Goal: Task Accomplishment & Management: Use online tool/utility

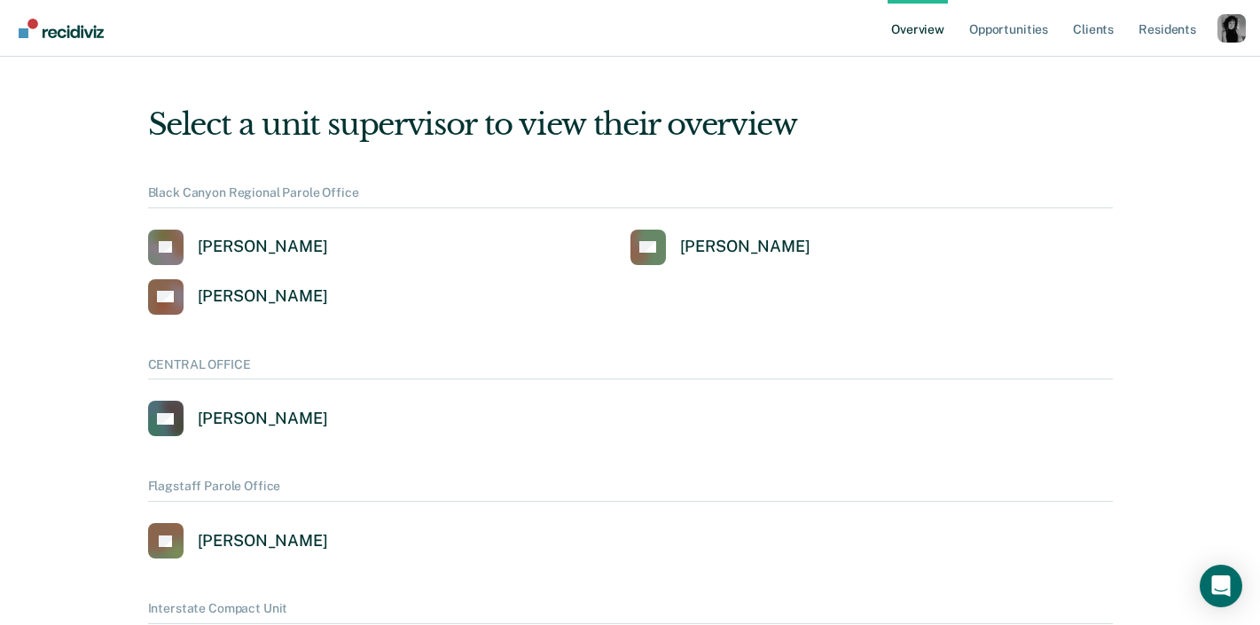
click at [1225, 31] on div "Profile dropdown button" at bounding box center [1232, 28] width 28 height 28
click at [1103, 75] on link "Profile" at bounding box center [1160, 81] width 114 height 15
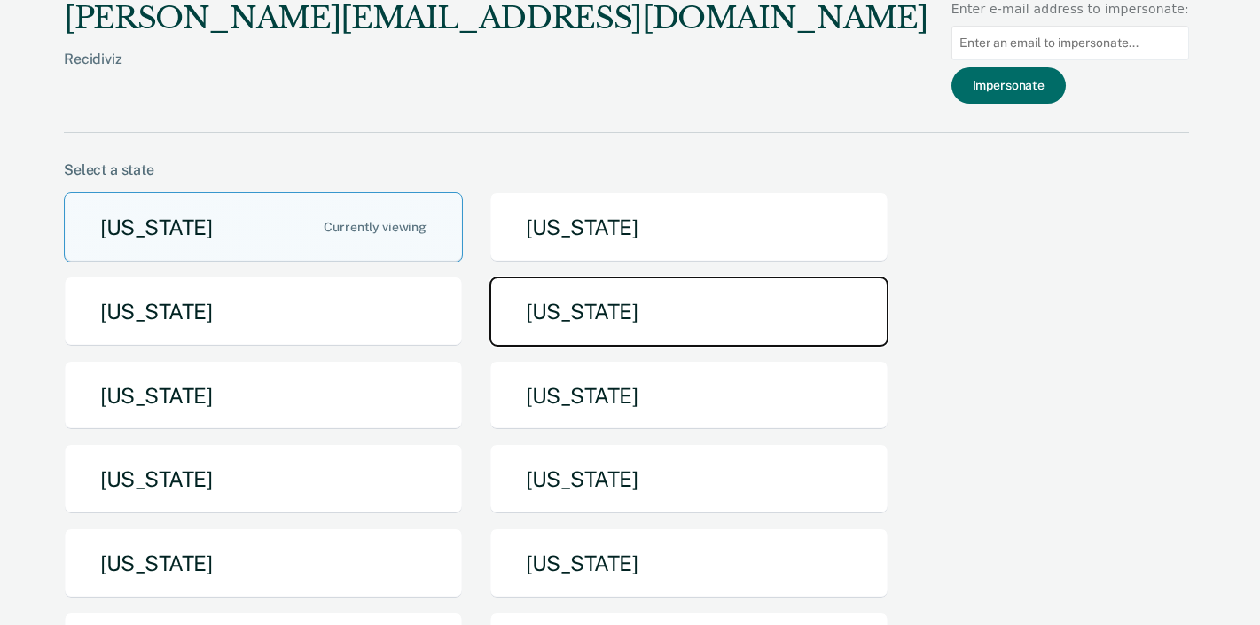
click at [636, 306] on button "[US_STATE]" at bounding box center [689, 312] width 399 height 70
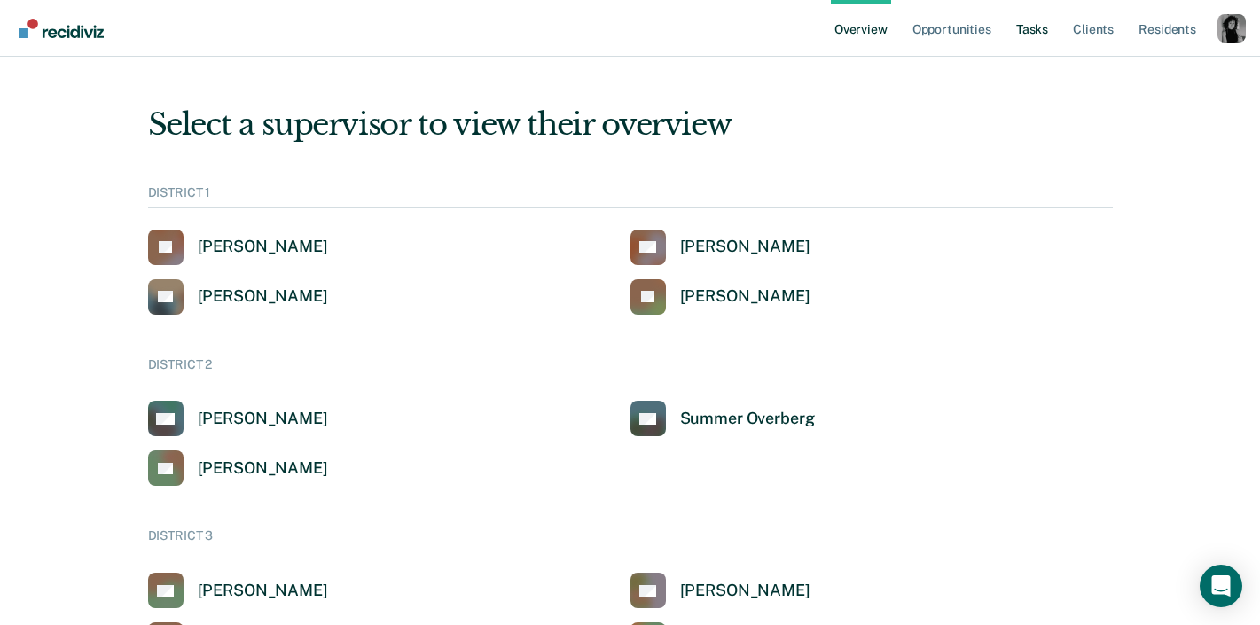
click at [1032, 37] on link "Tasks" at bounding box center [1032, 28] width 39 height 57
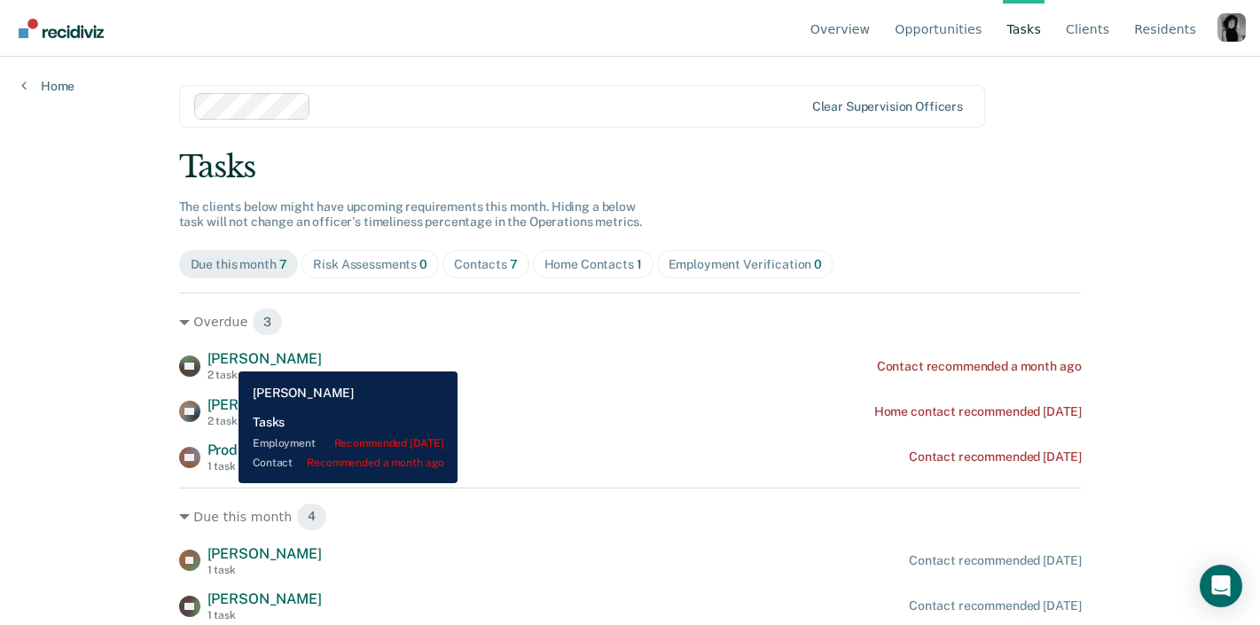
click at [225, 358] on span "[PERSON_NAME]" at bounding box center [265, 358] width 114 height 17
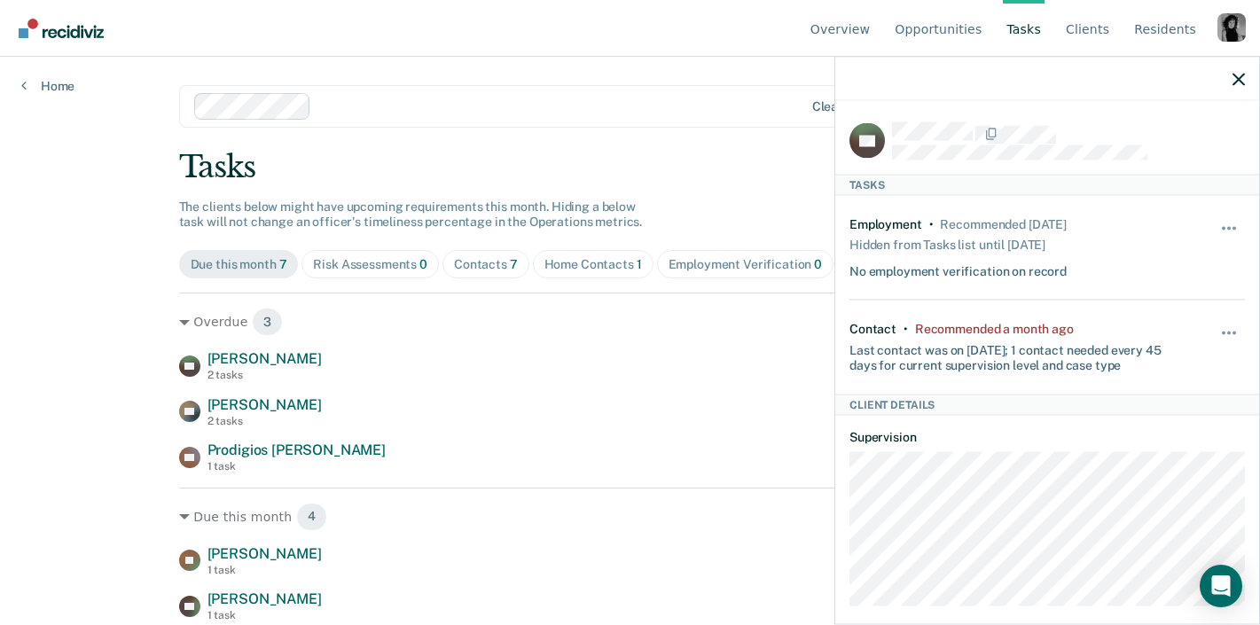
click at [1241, 219] on div "Unhide" at bounding box center [1230, 247] width 30 height 62
click at [1233, 224] on button "button" at bounding box center [1230, 237] width 30 height 28
click at [661, 139] on main "Clear supervision officers Tasks The clients below might have upcoming requirem…" at bounding box center [631, 320] width 946 height 526
click at [1235, 86] on div at bounding box center [1048, 79] width 424 height 44
